Goal: Obtain resource: Obtain resource

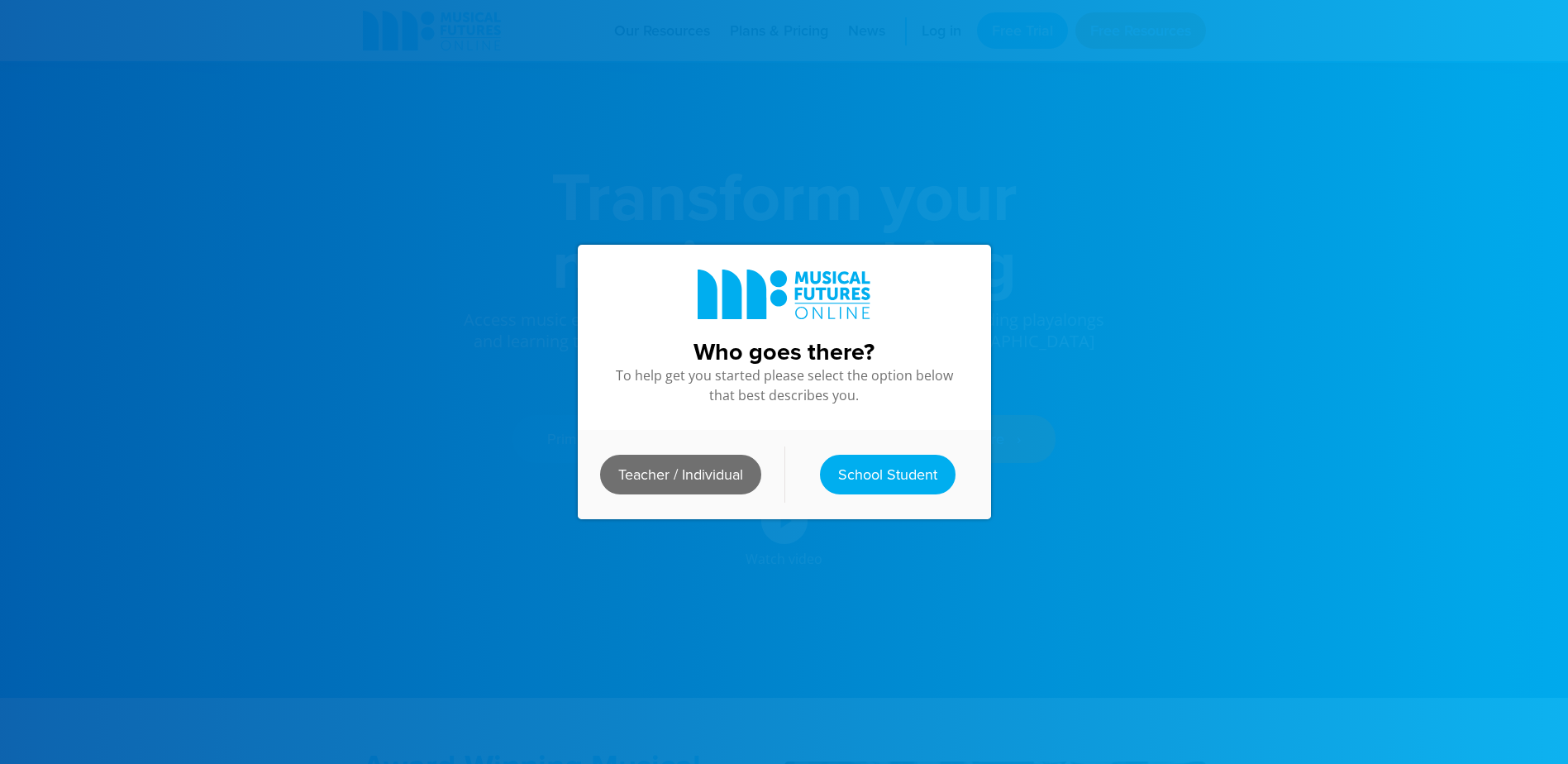
click at [712, 473] on link "Teacher / Individual" at bounding box center [680, 475] width 161 height 40
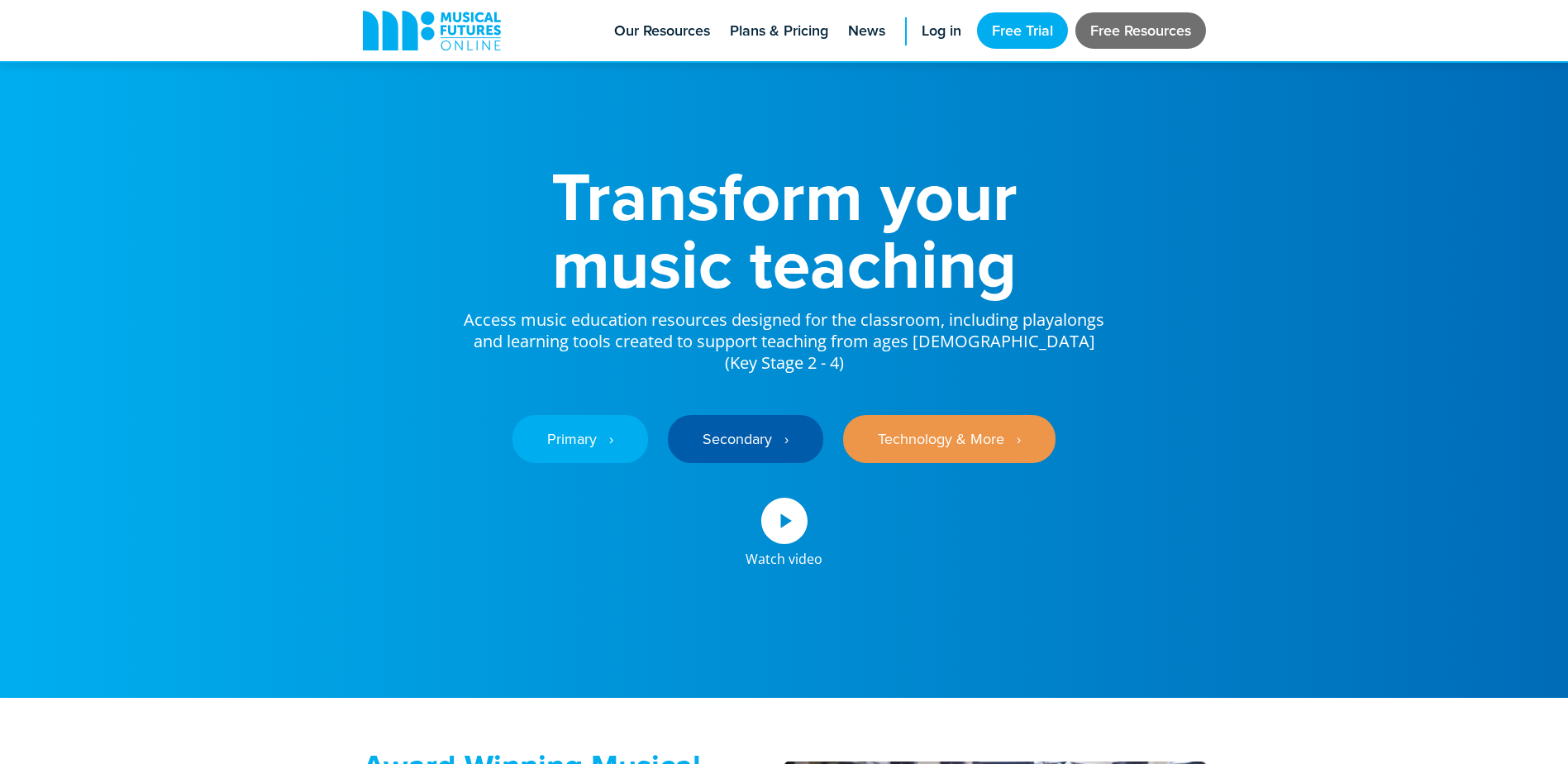
click at [1112, 46] on link "Free Resources" at bounding box center [1141, 31] width 131 height 37
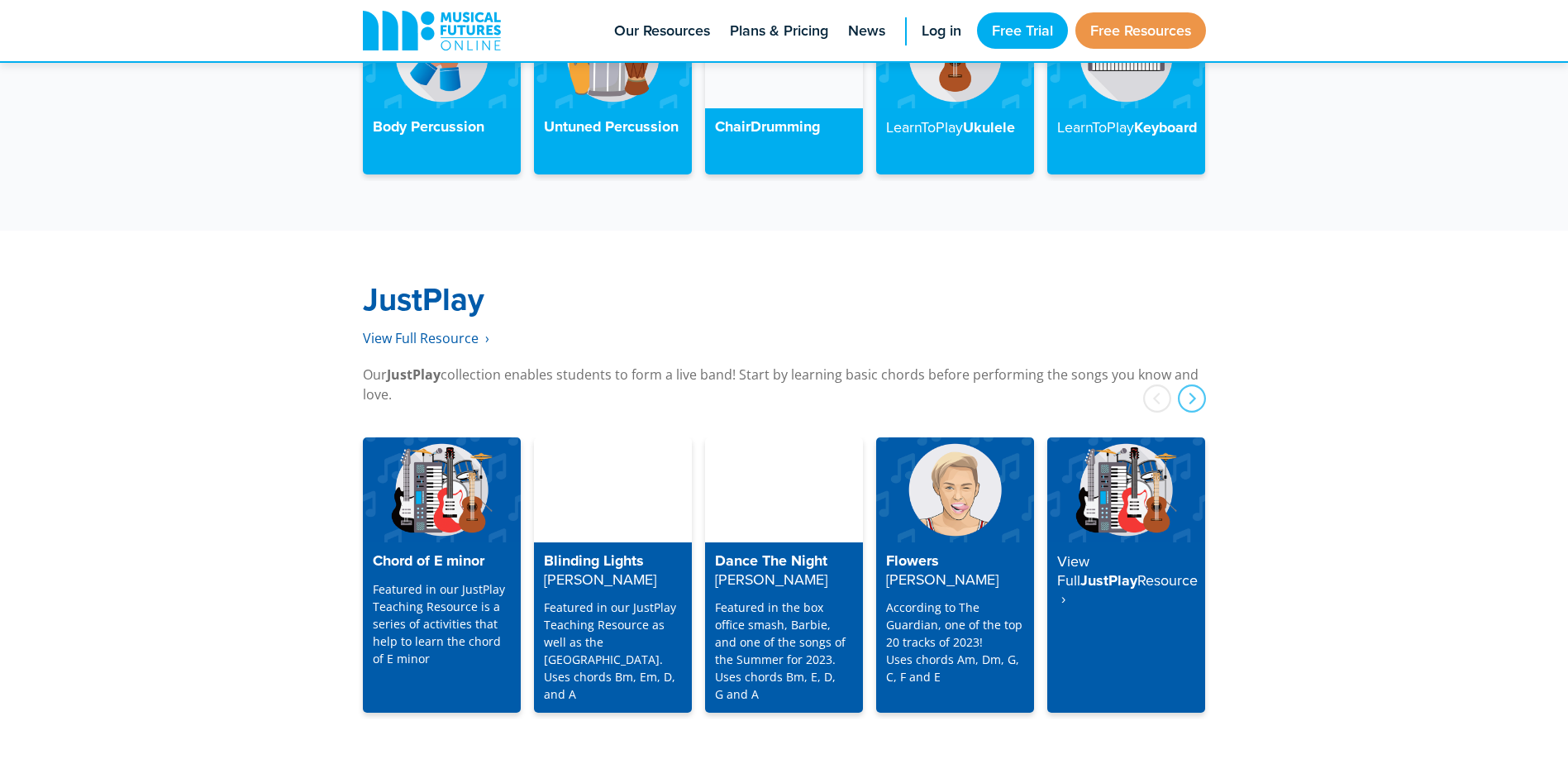
scroll to position [4301, 0]
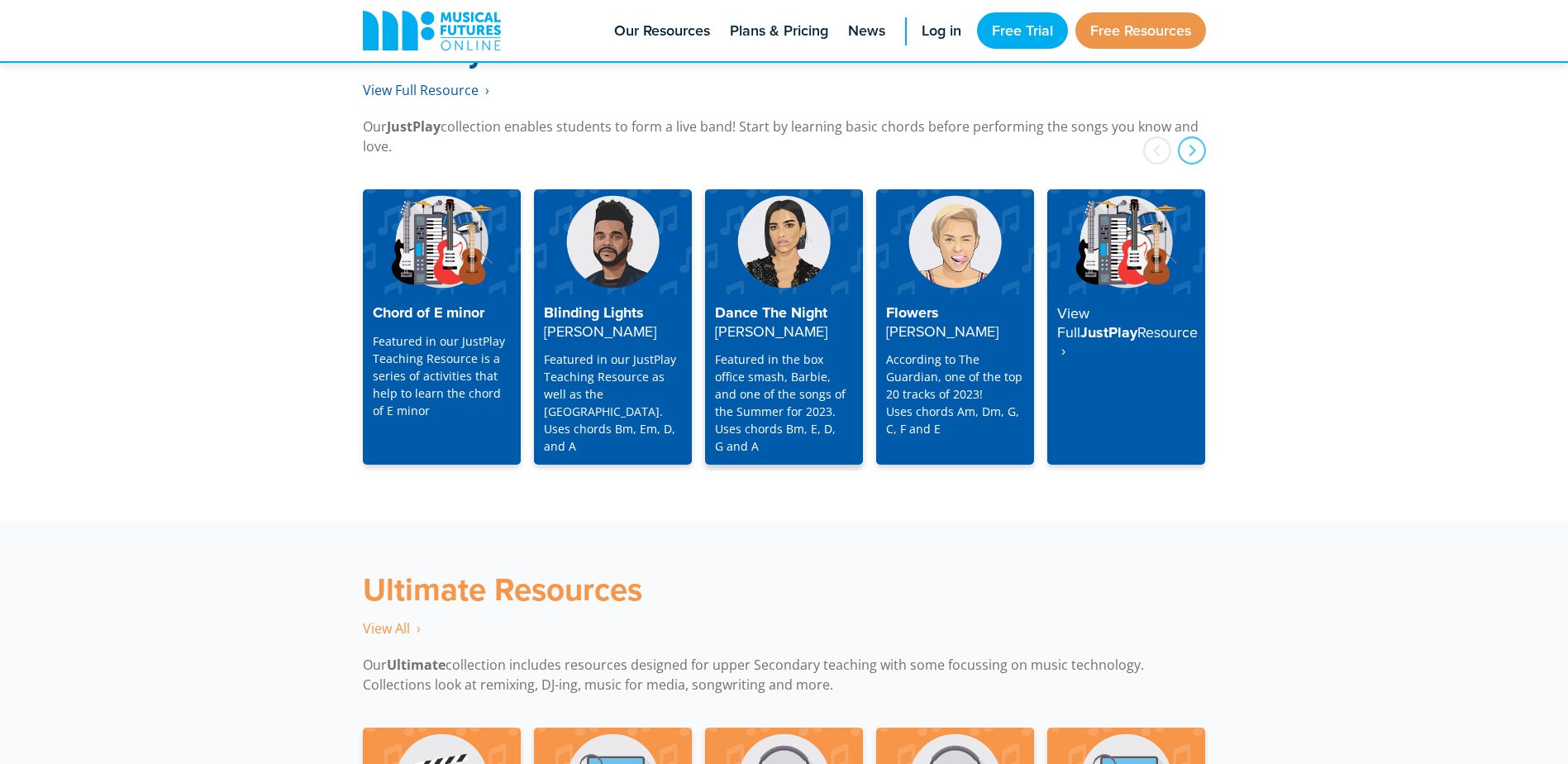
click at [724, 304] on h4 "Dance The Night Dua Lipa" at bounding box center [784, 322] width 138 height 37
